Goal: Task Accomplishment & Management: Complete application form

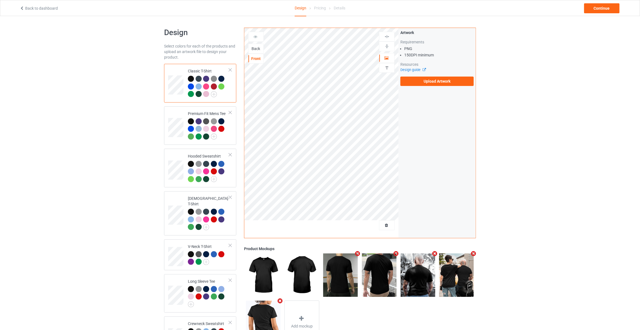
click at [257, 46] on div "Back" at bounding box center [255, 49] width 15 height 6
click at [431, 79] on label "Upload Artwork" at bounding box center [436, 81] width 73 height 9
click at [0, 0] on input "Upload Artwork" at bounding box center [0, 0] width 0 height 0
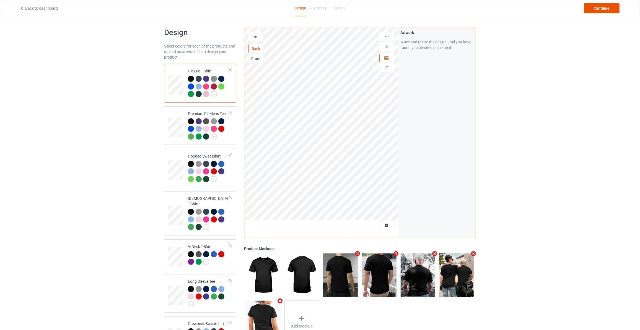
click at [615, 6] on div "Continue" at bounding box center [601, 8] width 35 height 10
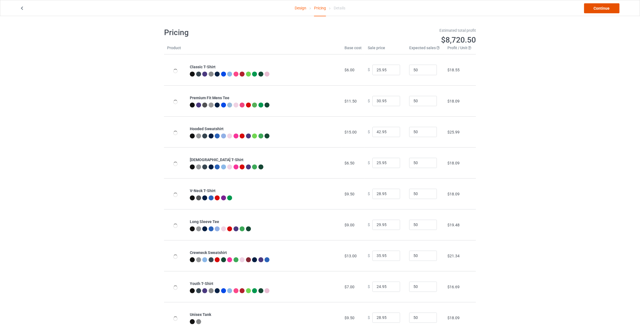
click at [605, 7] on link "Continue" at bounding box center [601, 8] width 35 height 10
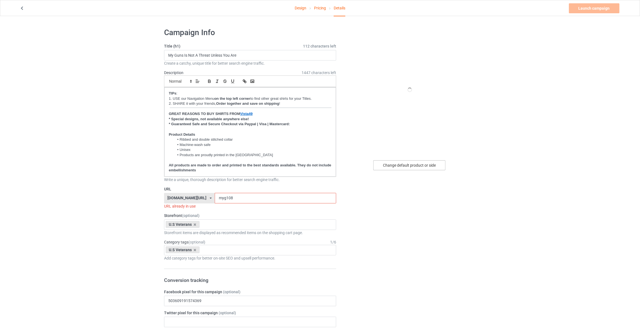
click at [418, 164] on div "Change default product or side" at bounding box center [409, 165] width 72 height 10
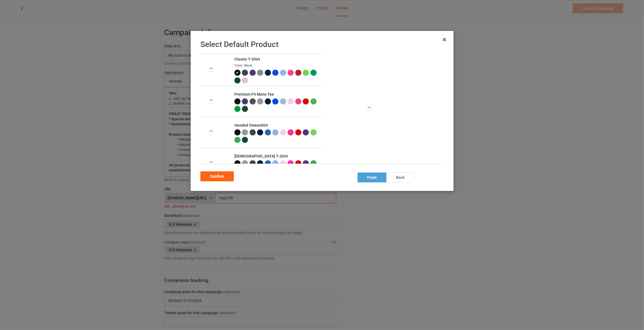
click at [407, 177] on div "back" at bounding box center [400, 178] width 28 height 10
click at [220, 177] on div "Confirm" at bounding box center [216, 177] width 33 height 10
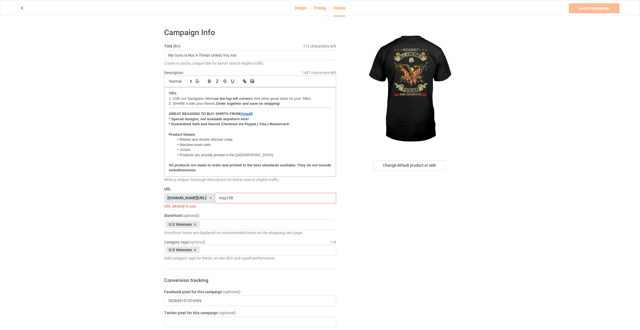
drag, startPoint x: 279, startPoint y: 48, endPoint x: 270, endPoint y: 60, distance: 15.1
click at [277, 51] on div "Title (h1) 112 characters left My Guns Is Not A Threat Unless You Are Create a …" at bounding box center [250, 54] width 172 height 23
click at [270, 56] on input "My Guns Is Not A Threat Unless You Are" at bounding box center [250, 55] width 172 height 11
type input "Against All Enemies Foreign And Domestic"
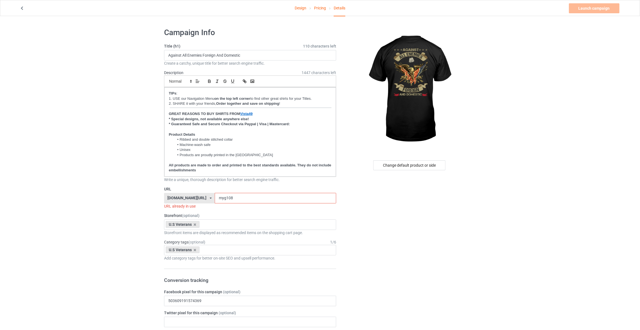
drag, startPoint x: 237, startPoint y: 195, endPoint x: 27, endPoint y: 183, distance: 211.1
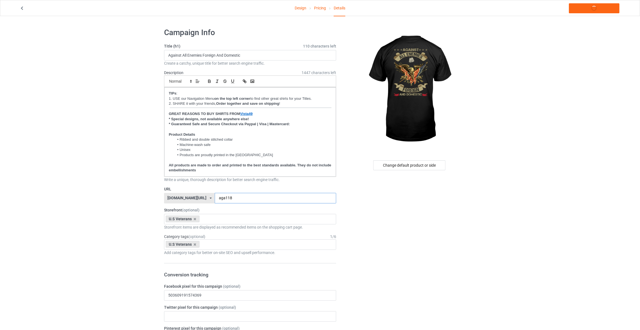
type input "aga118"
click at [589, 7] on link "Launch campaign" at bounding box center [594, 8] width 51 height 10
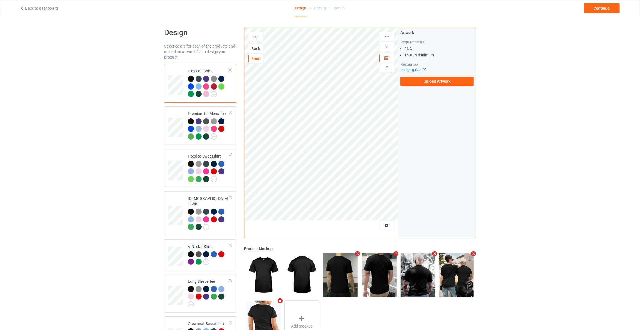
click at [258, 50] on div "Back" at bounding box center [255, 49] width 15 height 6
click at [433, 85] on label "Upload Artwork" at bounding box center [436, 81] width 73 height 9
click at [0, 0] on input "Upload Artwork" at bounding box center [0, 0] width 0 height 0
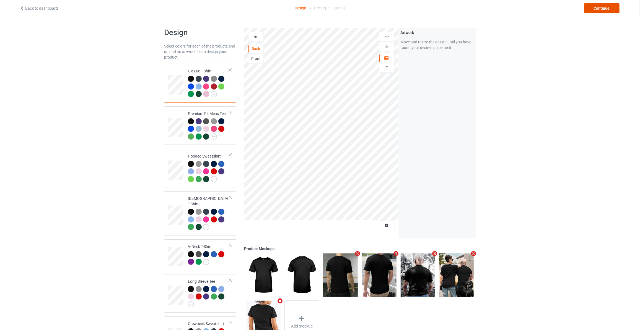
click at [592, 9] on div "Continue" at bounding box center [601, 8] width 35 height 10
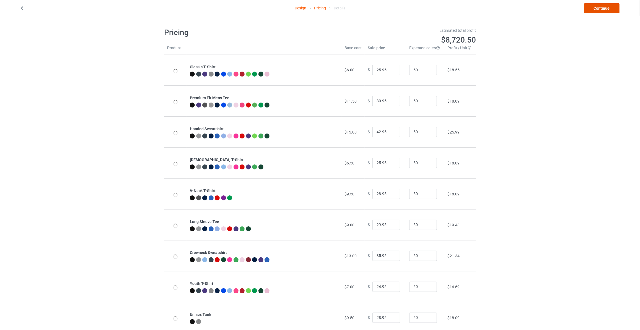
click at [592, 9] on link "Continue" at bounding box center [601, 8] width 35 height 10
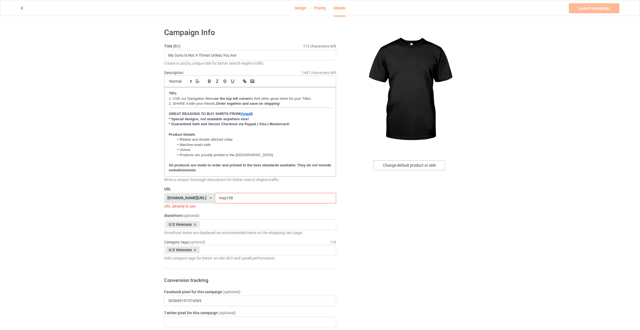
click at [401, 167] on div "Change default product or side" at bounding box center [409, 165] width 72 height 10
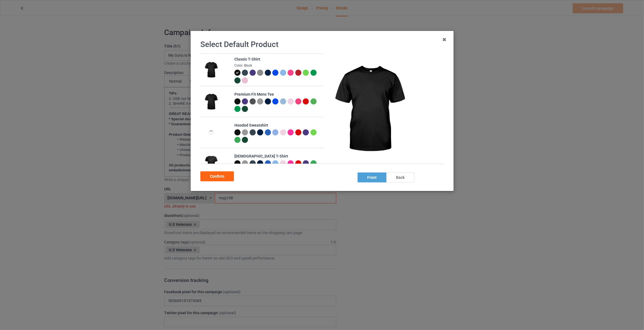
click at [401, 181] on div "back" at bounding box center [400, 178] width 28 height 10
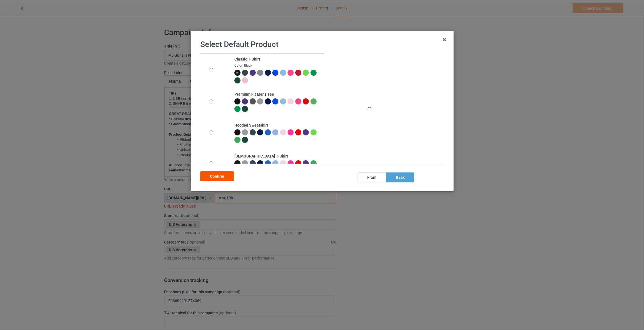
click at [212, 178] on div "Confirm" at bounding box center [216, 177] width 33 height 10
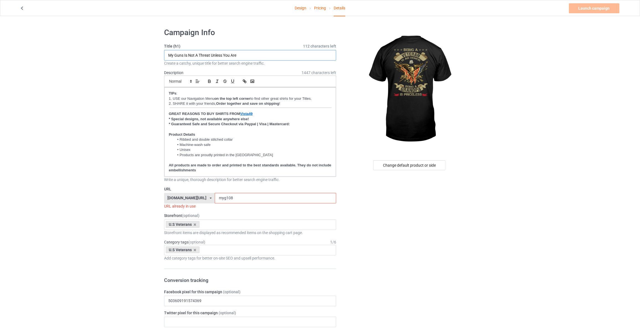
click at [254, 55] on input "My Guns Is Not A Threat Unless You Are" at bounding box center [250, 55] width 172 height 11
type input "Being A Veteran Is An Honor Being A Grandpa Is Priceless"
drag, startPoint x: 219, startPoint y: 197, endPoint x: 0, endPoint y: 177, distance: 220.0
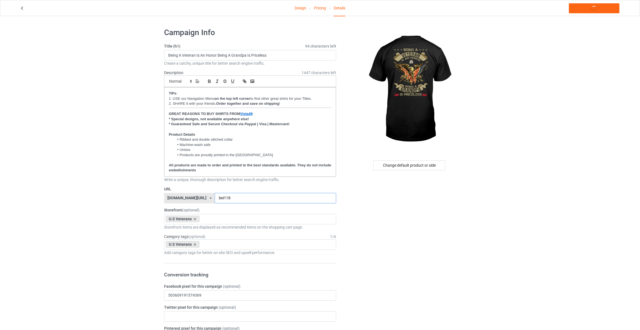
type input "bei118"
click at [587, 10] on link "Launch campaign" at bounding box center [594, 8] width 51 height 10
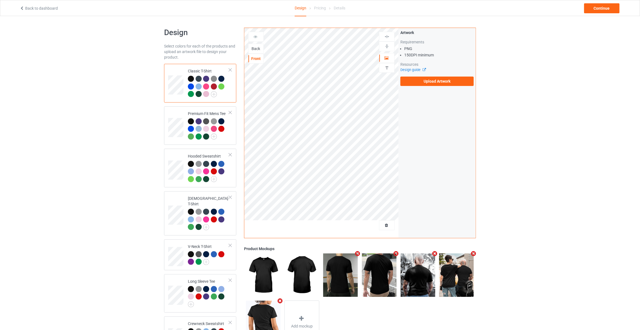
click at [255, 46] on div "Back" at bounding box center [255, 49] width 15 height 6
click at [432, 78] on label "Upload Artwork" at bounding box center [436, 81] width 73 height 9
click at [0, 0] on input "Upload Artwork" at bounding box center [0, 0] width 0 height 0
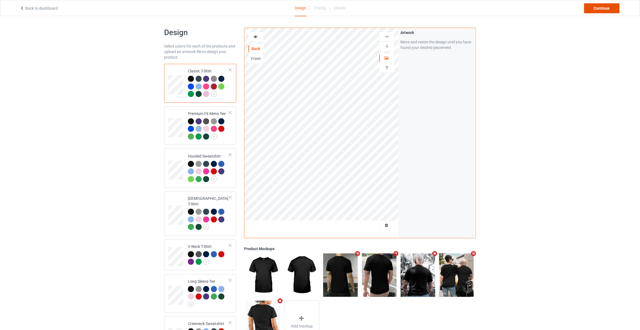
click at [596, 10] on div "Continue" at bounding box center [601, 8] width 35 height 10
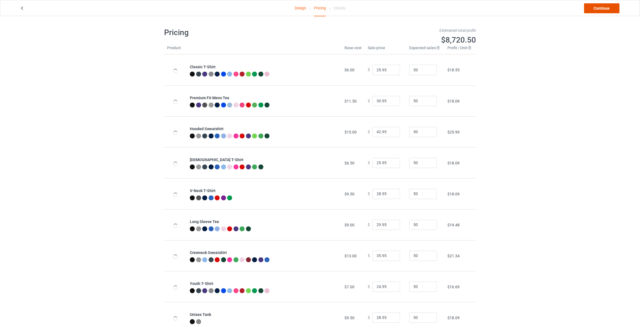
click at [596, 10] on link "Continue" at bounding box center [601, 8] width 35 height 10
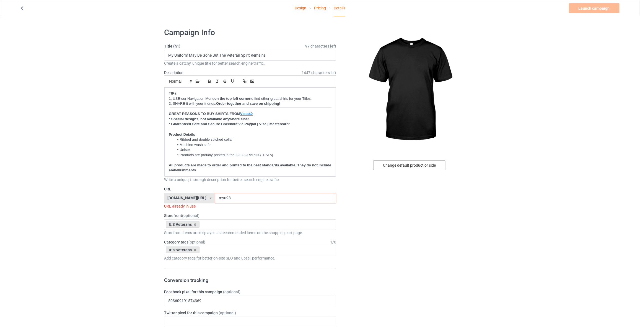
click at [417, 163] on div "Change default product or side" at bounding box center [409, 165] width 72 height 10
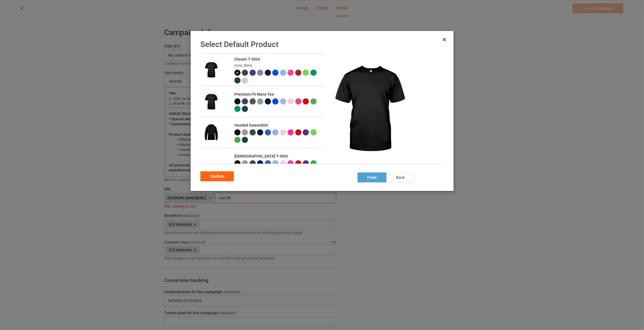
click at [403, 180] on div "back" at bounding box center [400, 178] width 28 height 10
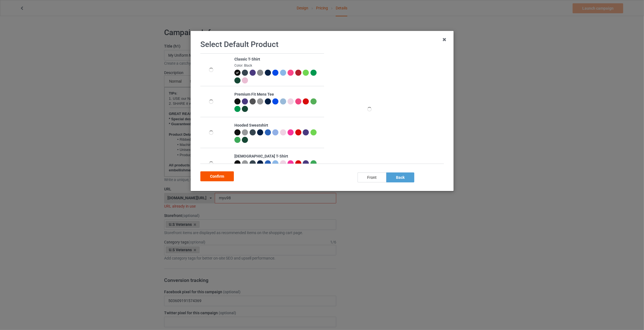
click at [211, 177] on div "Confirm" at bounding box center [216, 177] width 33 height 10
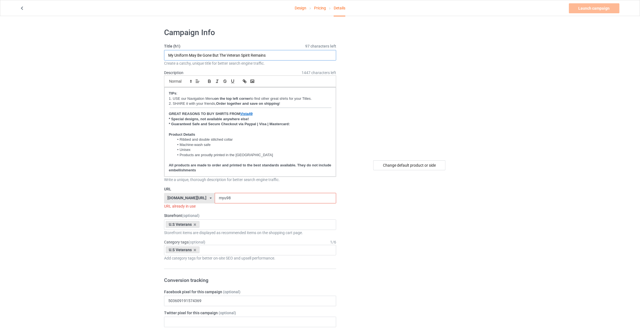
click at [272, 55] on input "My Uniform May Be Gone But The Veteran Spirit Remains" at bounding box center [250, 55] width 172 height 11
type input "I'm A Dad Grandpa And A Veteran Nothing Scares Me"
drag, startPoint x: 224, startPoint y: 197, endPoint x: 34, endPoint y: 187, distance: 190.0
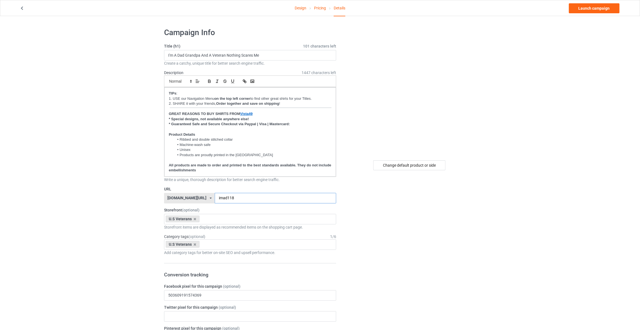
type input "imad118"
click at [580, 8] on link "Launch campaign" at bounding box center [594, 8] width 51 height 10
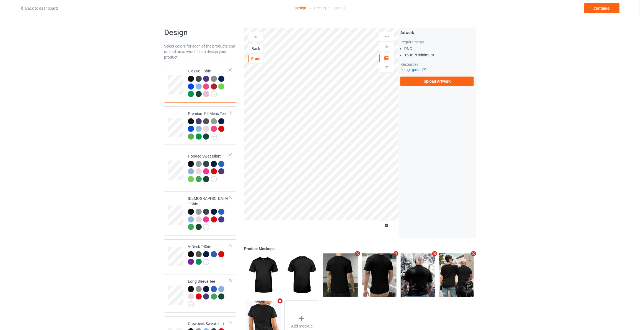
click at [256, 48] on div "Back" at bounding box center [255, 49] width 15 height 6
click at [418, 81] on label "Upload Artwork" at bounding box center [436, 81] width 73 height 9
click at [0, 0] on input "Upload Artwork" at bounding box center [0, 0] width 0 height 0
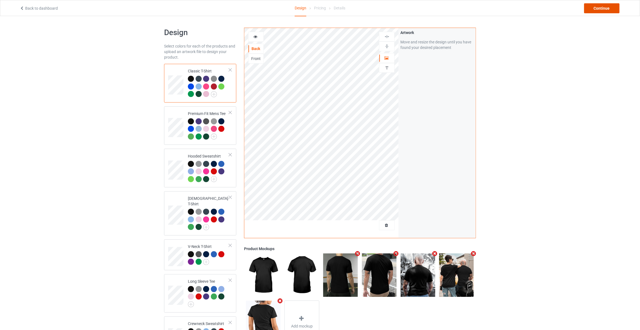
click at [591, 6] on div "Continue" at bounding box center [601, 8] width 35 height 10
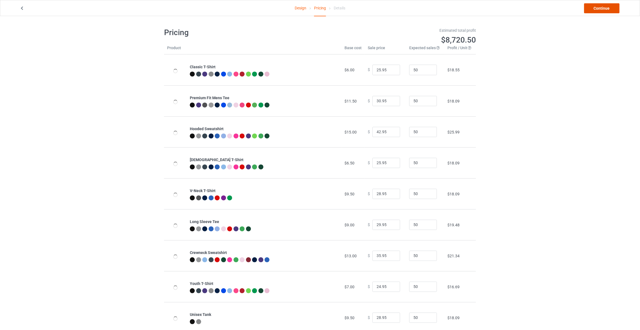
click at [591, 6] on link "Continue" at bounding box center [601, 8] width 35 height 10
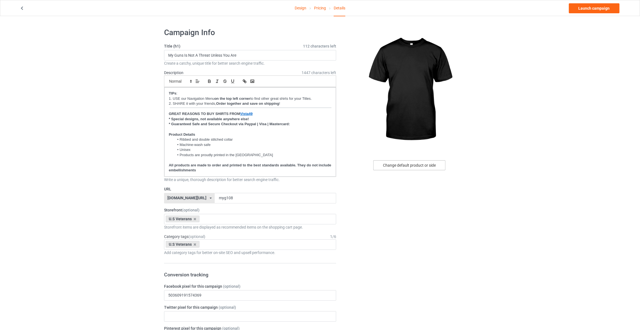
click at [407, 163] on div "Change default product or side" at bounding box center [409, 165] width 72 height 10
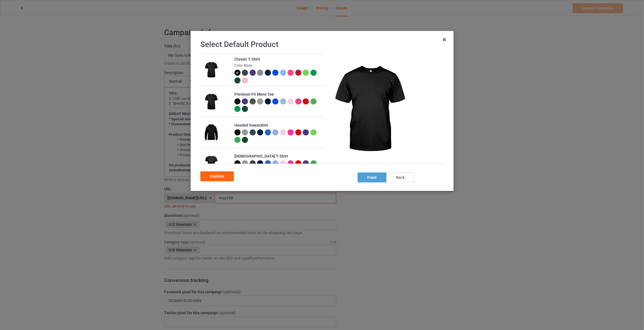
click at [396, 178] on div "back" at bounding box center [400, 178] width 28 height 10
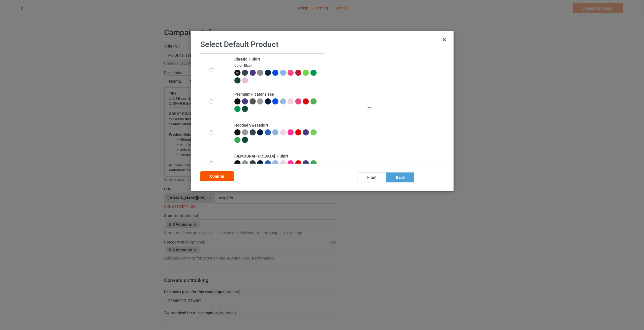
click at [214, 176] on div "Confirm" at bounding box center [216, 177] width 33 height 10
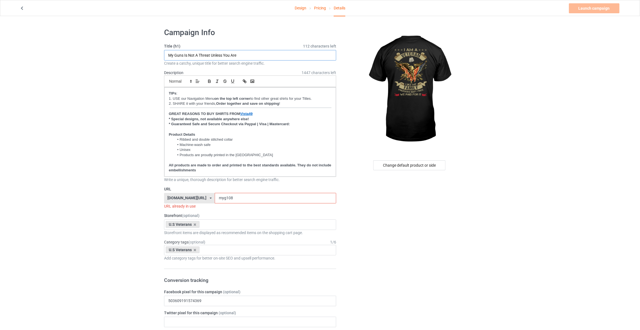
click at [264, 56] on input "My Guns Is Not A Threat Unless You Are" at bounding box center [250, 55] width 172 height 11
type input "I Am A Veteran Like My Family Freedom Isn't Freee We Paid For It"
drag, startPoint x: 225, startPoint y: 194, endPoint x: 15, endPoint y: 186, distance: 209.9
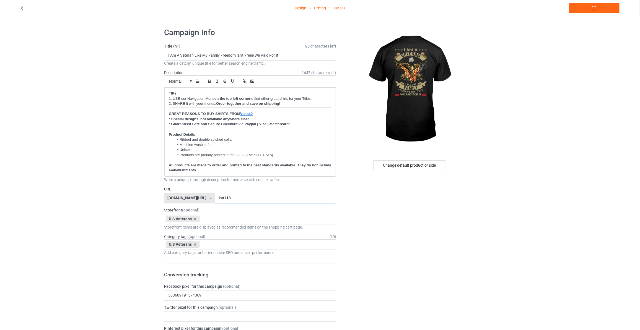
type input "iaa118"
drag, startPoint x: 532, startPoint y: 107, endPoint x: 545, endPoint y: 48, distance: 59.7
click at [591, 7] on link "Launch campaign" at bounding box center [594, 8] width 51 height 10
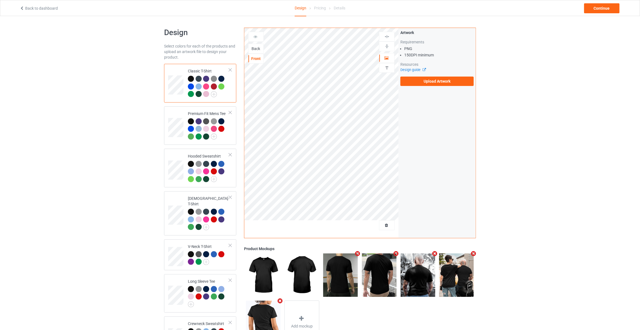
click at [259, 48] on div "Back" at bounding box center [255, 49] width 15 height 6
click at [436, 83] on label "Upload Artwork" at bounding box center [436, 81] width 73 height 9
click at [0, 0] on input "Upload Artwork" at bounding box center [0, 0] width 0 height 0
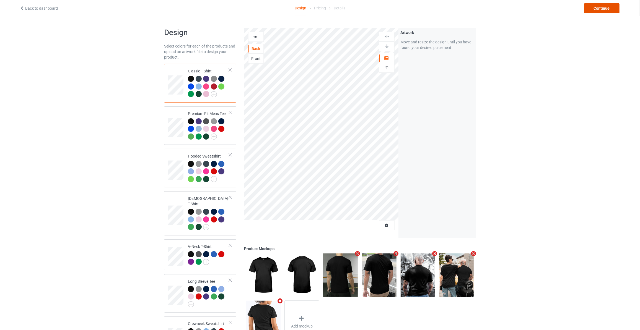
click at [602, 8] on div "Continue" at bounding box center [601, 8] width 35 height 10
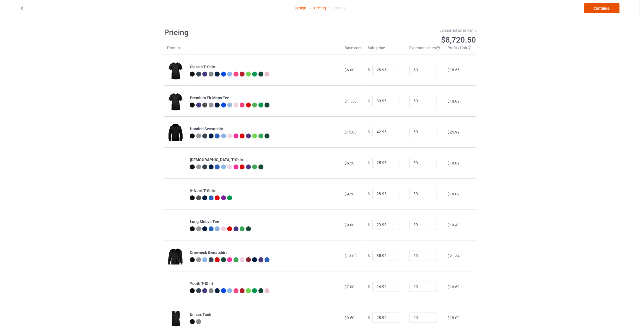
click at [598, 9] on link "Continue" at bounding box center [601, 8] width 35 height 10
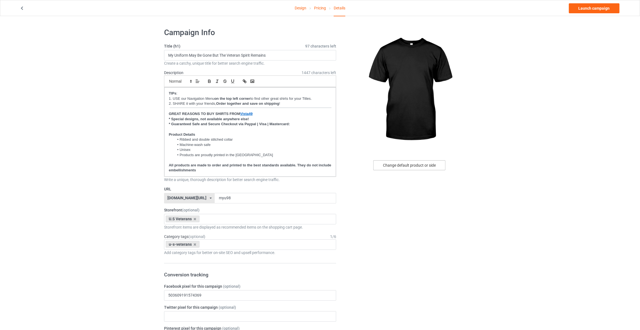
click at [398, 166] on div "Change default product or side" at bounding box center [409, 165] width 72 height 10
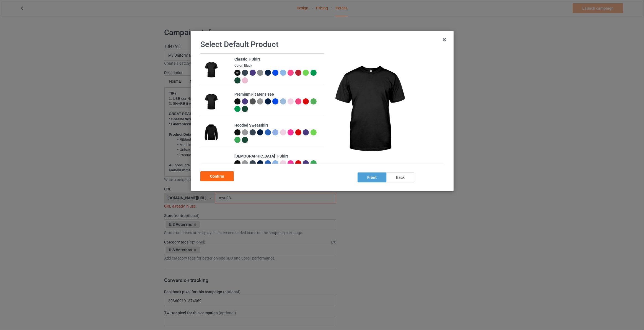
click at [399, 176] on div "back" at bounding box center [400, 178] width 28 height 10
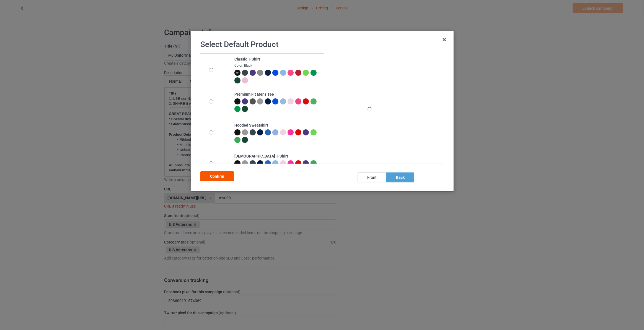
click at [218, 179] on div "Confirm" at bounding box center [216, 177] width 33 height 10
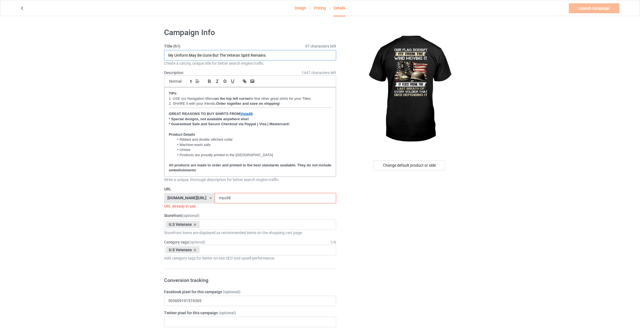
click at [283, 55] on input "My Uniform May Be Gone But The Veteran Spirit Remains" at bounding box center [250, 55] width 172 height 11
paste input "n'"
type input "Our Flag Doesn't Fly From The Wind Moving It It Flies From The Last Breath Of E…"
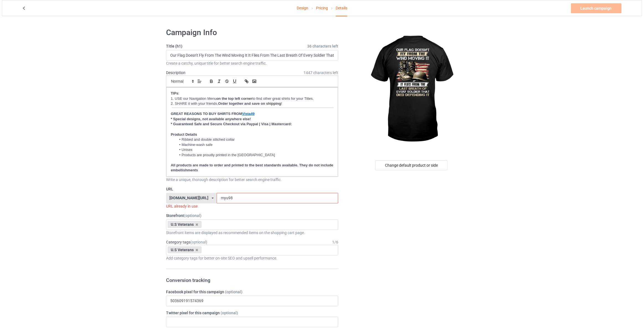
scroll to position [0, 0]
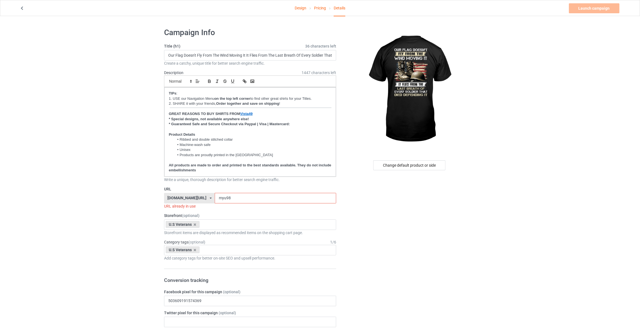
drag, startPoint x: 102, startPoint y: 140, endPoint x: 149, endPoint y: 162, distance: 52.1
drag, startPoint x: 228, startPoint y: 197, endPoint x: 0, endPoint y: 159, distance: 231.0
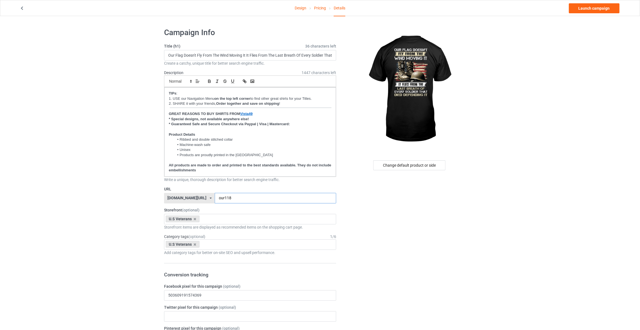
type input "our118"
drag, startPoint x: 533, startPoint y: 33, endPoint x: 564, endPoint y: 9, distance: 39.3
click at [585, 8] on link "Launch campaign" at bounding box center [594, 8] width 51 height 10
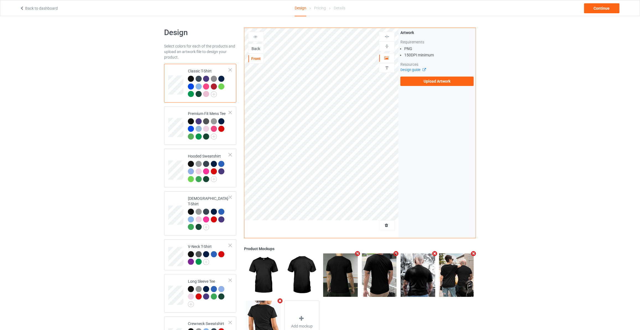
click at [255, 49] on div "Back" at bounding box center [255, 49] width 15 height 6
click at [409, 81] on label "Upload Artwork" at bounding box center [436, 81] width 73 height 9
click at [0, 0] on input "Upload Artwork" at bounding box center [0, 0] width 0 height 0
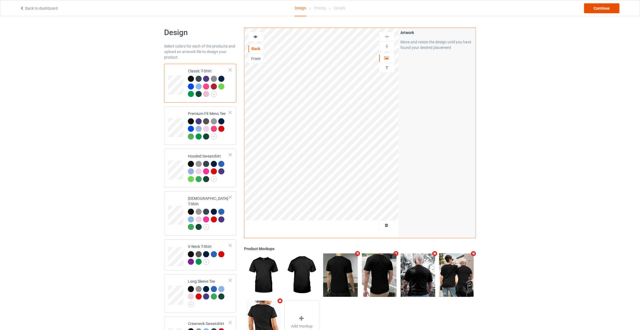
click at [603, 9] on div "Continue" at bounding box center [601, 8] width 35 height 10
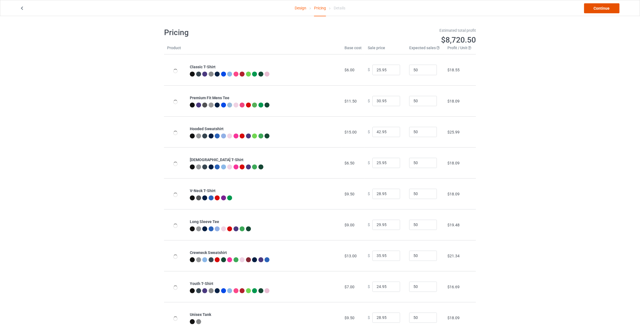
click at [603, 9] on link "Continue" at bounding box center [601, 8] width 35 height 10
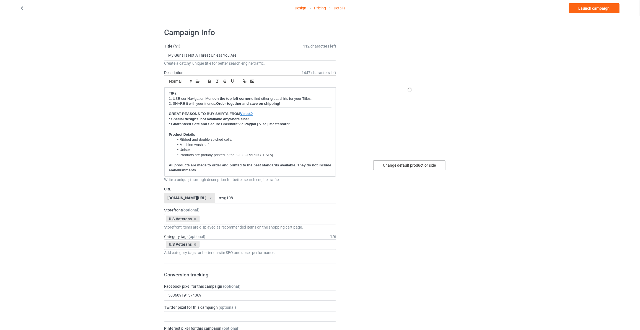
click at [414, 164] on div "Change default product or side" at bounding box center [409, 165] width 72 height 10
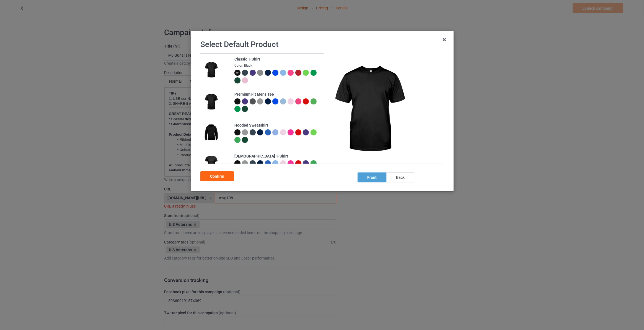
click at [396, 176] on div "back" at bounding box center [400, 178] width 28 height 10
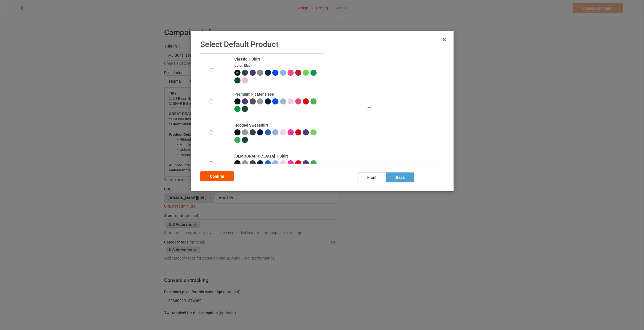
click at [217, 178] on div "Confirm" at bounding box center [216, 177] width 33 height 10
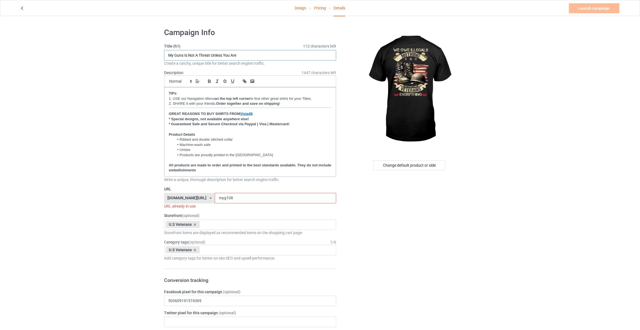
click at [245, 53] on input "My Guns Is Not A Threat Unless You Are" at bounding box center [250, 55] width 172 height 11
type input "We Owe Illegals Nothing We Owe Our Veterans Everything"
drag, startPoint x: 233, startPoint y: 201, endPoint x: 98, endPoint y: 189, distance: 135.3
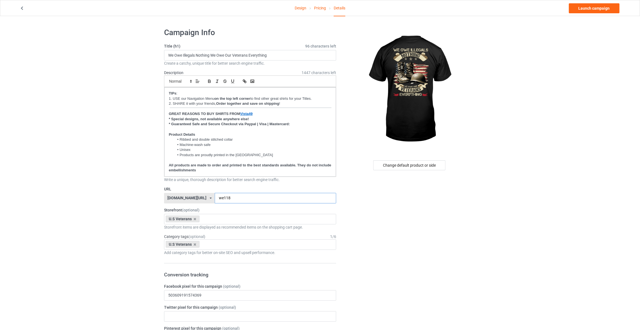
type input "we118"
click at [595, 8] on link "Launch campaign" at bounding box center [594, 8] width 51 height 10
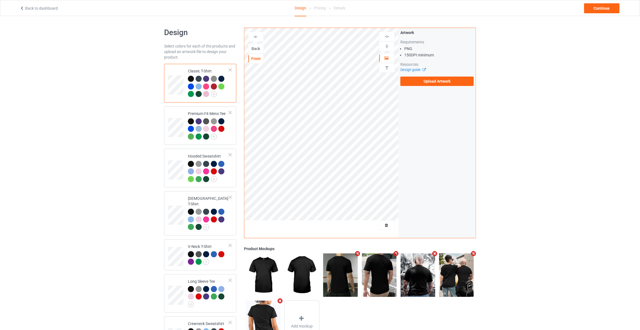
click at [255, 46] on div "Back" at bounding box center [255, 49] width 15 height 6
click at [423, 82] on label "Upload Artwork" at bounding box center [436, 81] width 73 height 9
click at [0, 0] on input "Upload Artwork" at bounding box center [0, 0] width 0 height 0
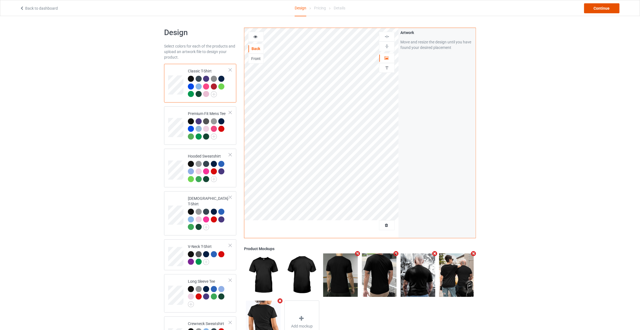
click at [612, 6] on div "Continue" at bounding box center [601, 8] width 35 height 10
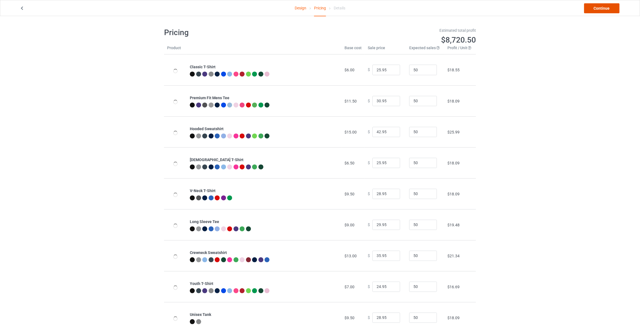
click at [599, 6] on link "Continue" at bounding box center [601, 8] width 35 height 10
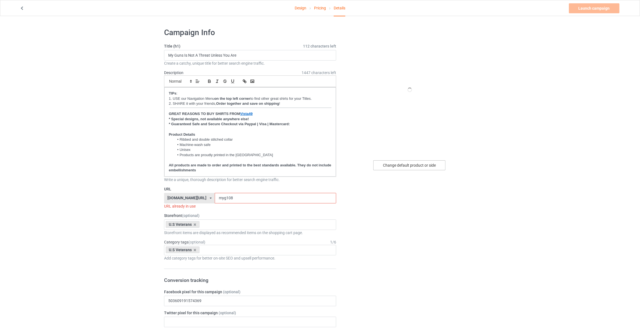
click at [419, 163] on div "Change default product or side" at bounding box center [409, 165] width 72 height 10
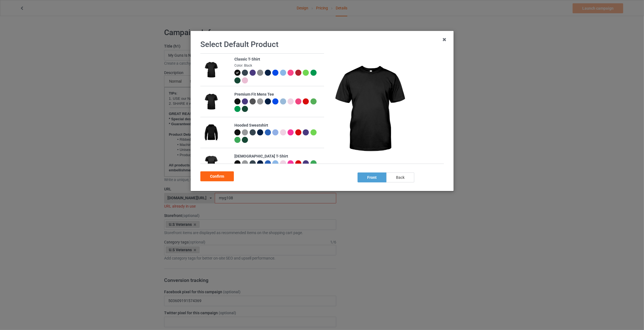
click at [396, 181] on div "back" at bounding box center [400, 178] width 28 height 10
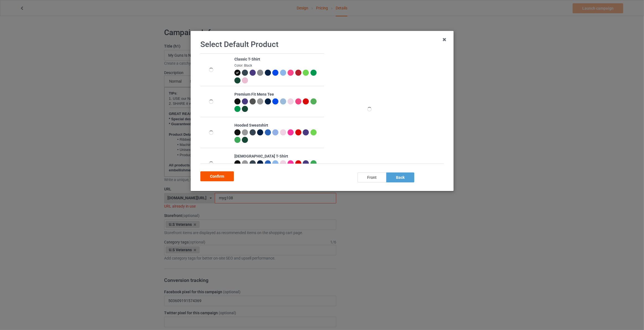
click at [229, 180] on div "Confirm" at bounding box center [216, 177] width 33 height 10
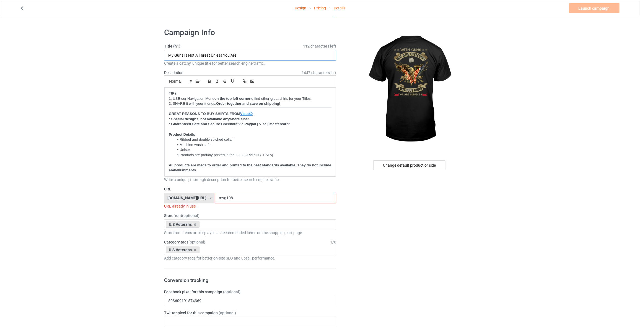
click at [266, 53] on input "My Guns Is Not A Threat Unless You Are" at bounding box center [250, 55] width 172 height 11
type input "With Gun We Are Citizens Without Guns We Are Subjects"
drag, startPoint x: 229, startPoint y: 194, endPoint x: 61, endPoint y: 178, distance: 168.7
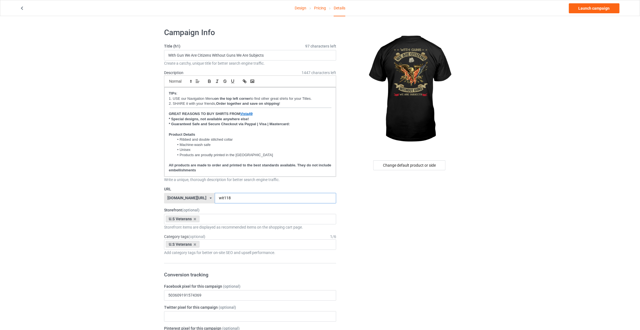
type input "wit118"
drag, startPoint x: 543, startPoint y: 74, endPoint x: 554, endPoint y: 49, distance: 26.9
click at [588, 11] on link "Launch campaign" at bounding box center [594, 8] width 51 height 10
